Goal: Communication & Community: Answer question/provide support

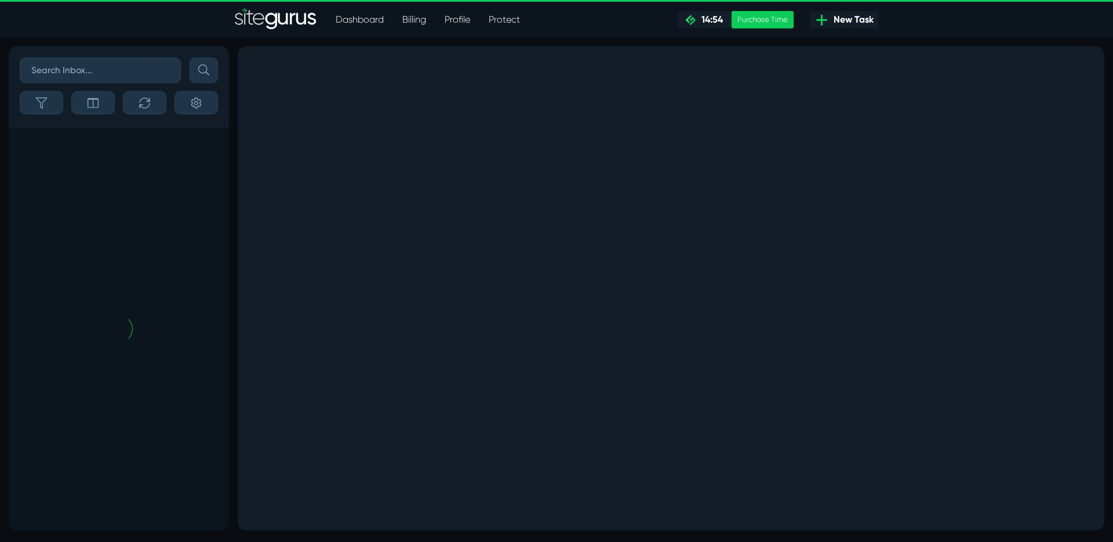
scroll to position [-756, 0]
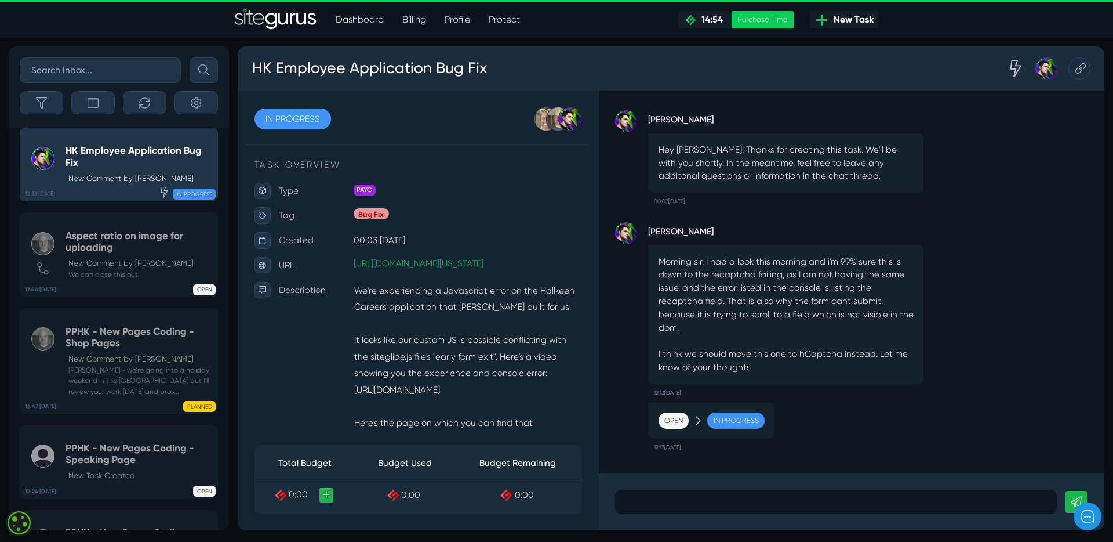
click at [727, 521] on p at bounding box center [868, 525] width 448 height 14
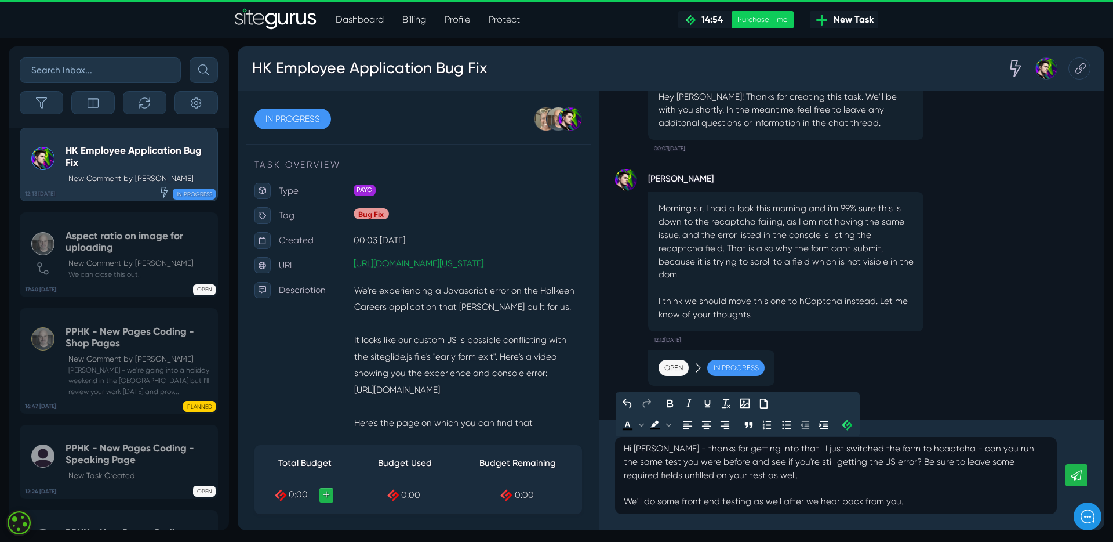
click at [1113, 493] on icon at bounding box center [1121, 498] width 12 height 12
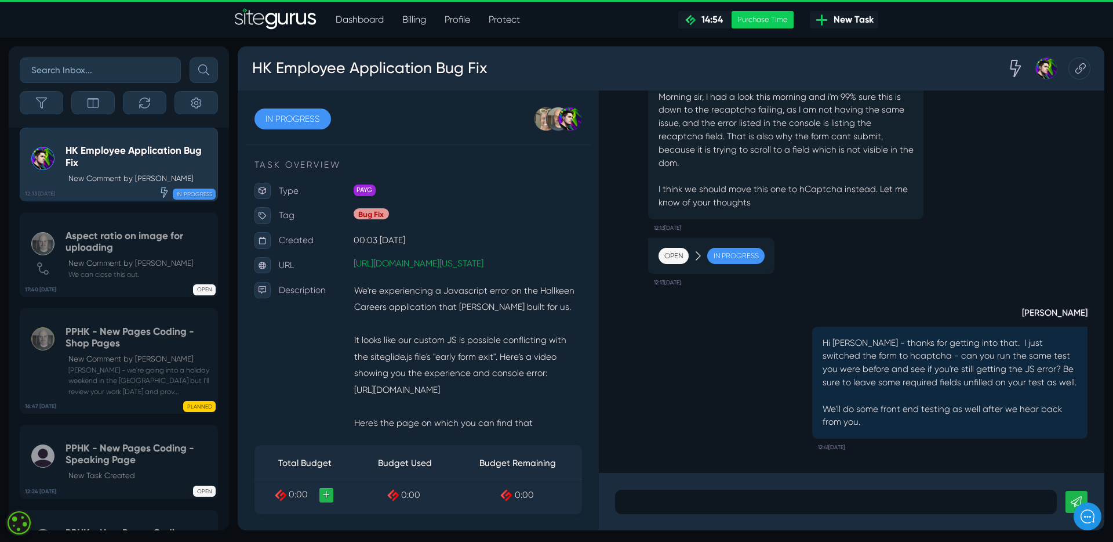
scroll to position [1, 0]
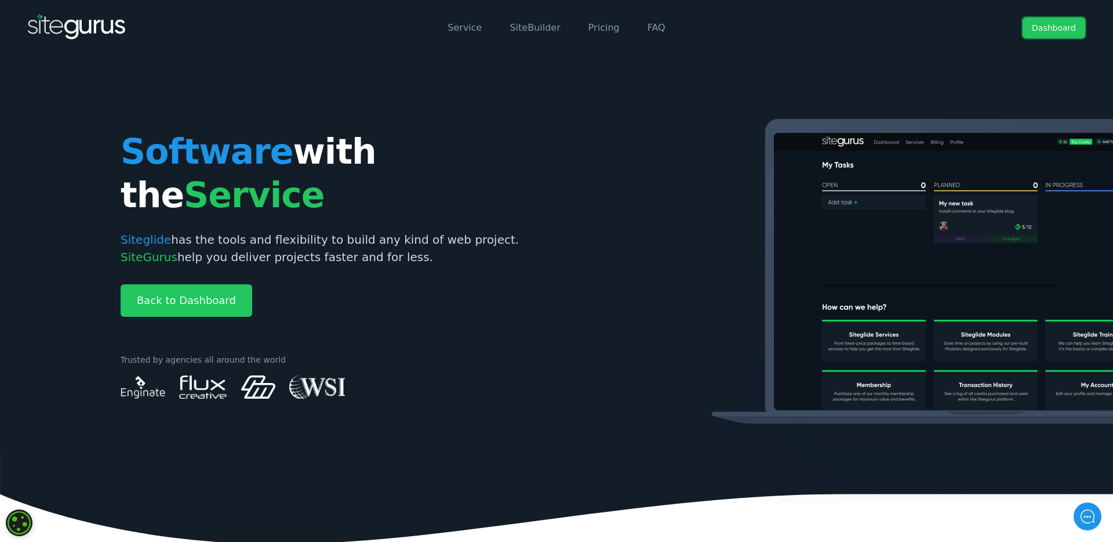
click at [1071, 30] on link "Dashboard" at bounding box center [1054, 27] width 63 height 21
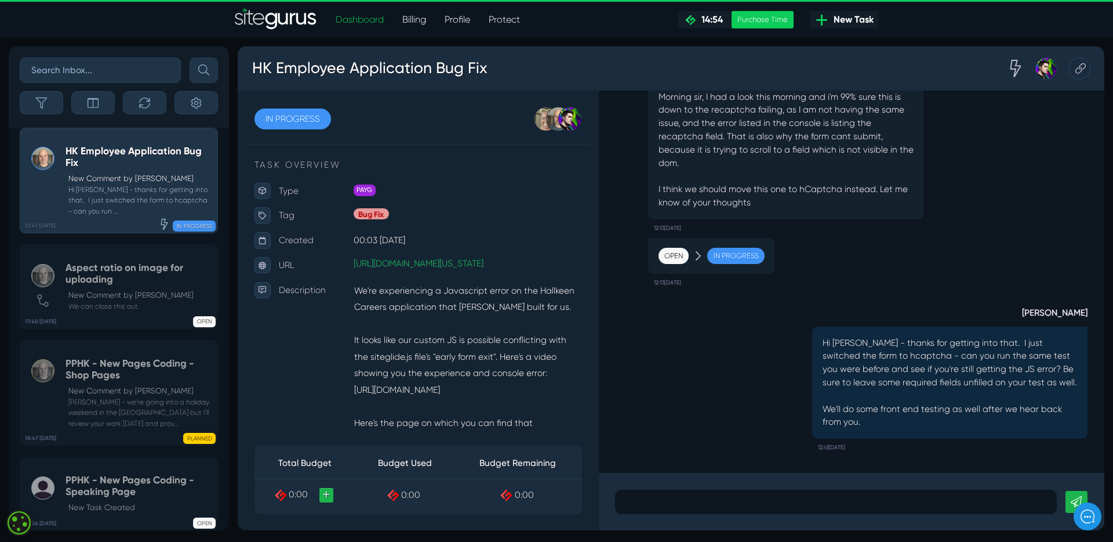
click at [101, 184] on p "New Comment by [PERSON_NAME]" at bounding box center [140, 179] width 144 height 12
click at [1113, 69] on icon at bounding box center [1125, 70] width 11 height 22
